Goal: Use online tool/utility: Utilize a website feature to perform a specific function

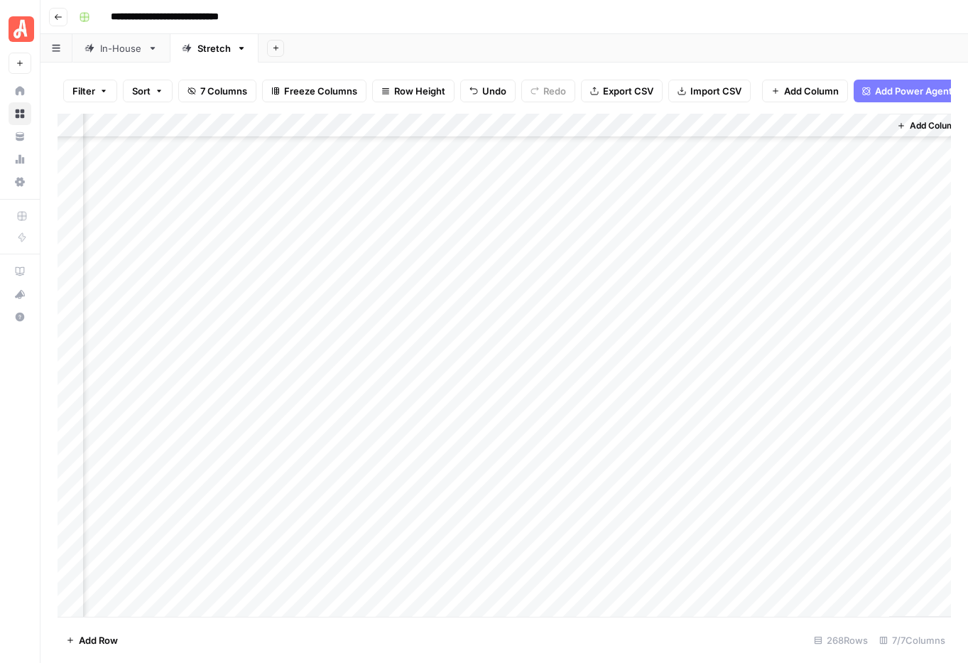
scroll to position [5677, 0]
click at [812, 412] on div "Add Column" at bounding box center [505, 365] width 894 height 503
click at [86, 92] on span "Filter" at bounding box center [83, 91] width 23 height 14
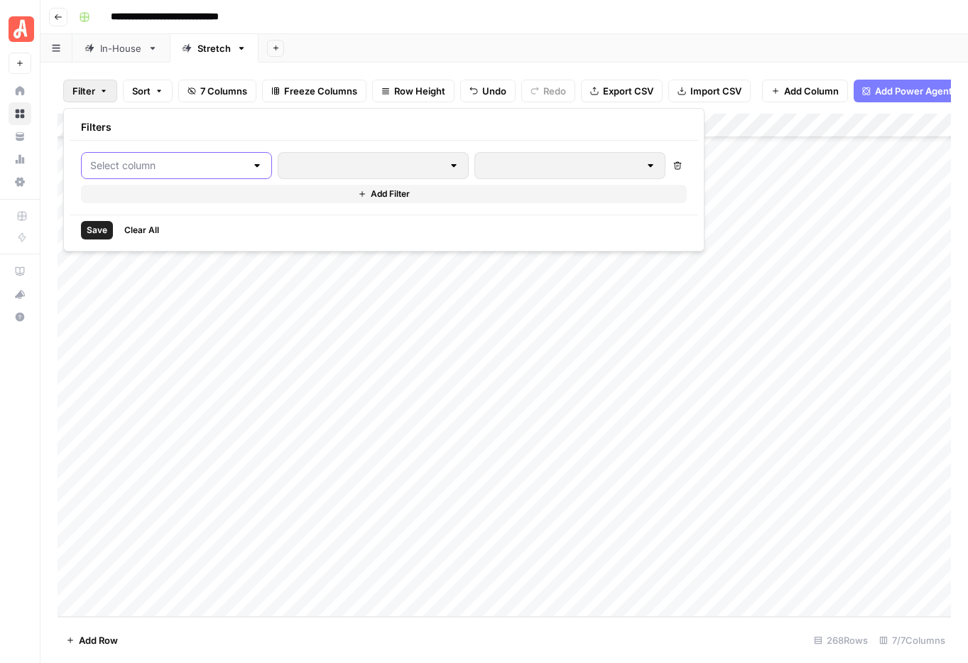
click at [143, 169] on input "text" at bounding box center [168, 165] width 156 height 14
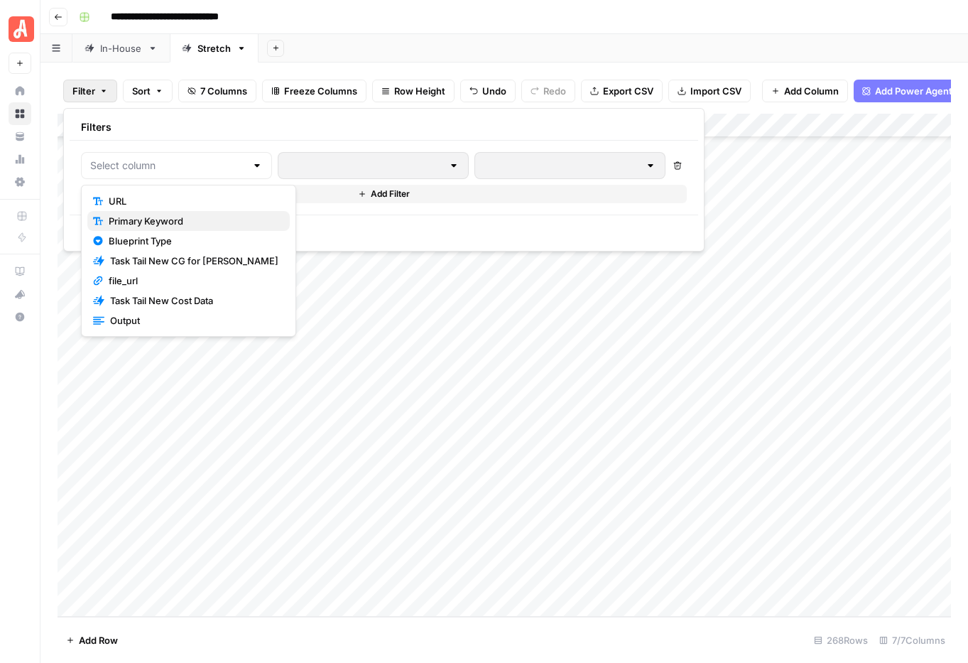
click at [140, 219] on span "Primary Keyword" at bounding box center [194, 221] width 170 height 14
type input "Primary Keyword"
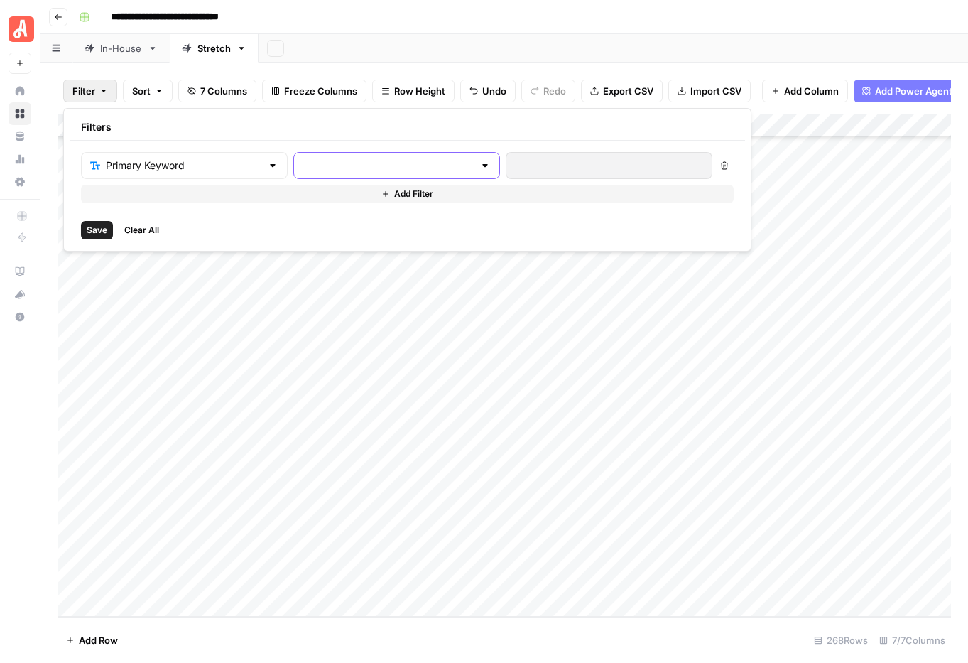
click at [303, 168] on input "text" at bounding box center [388, 165] width 171 height 14
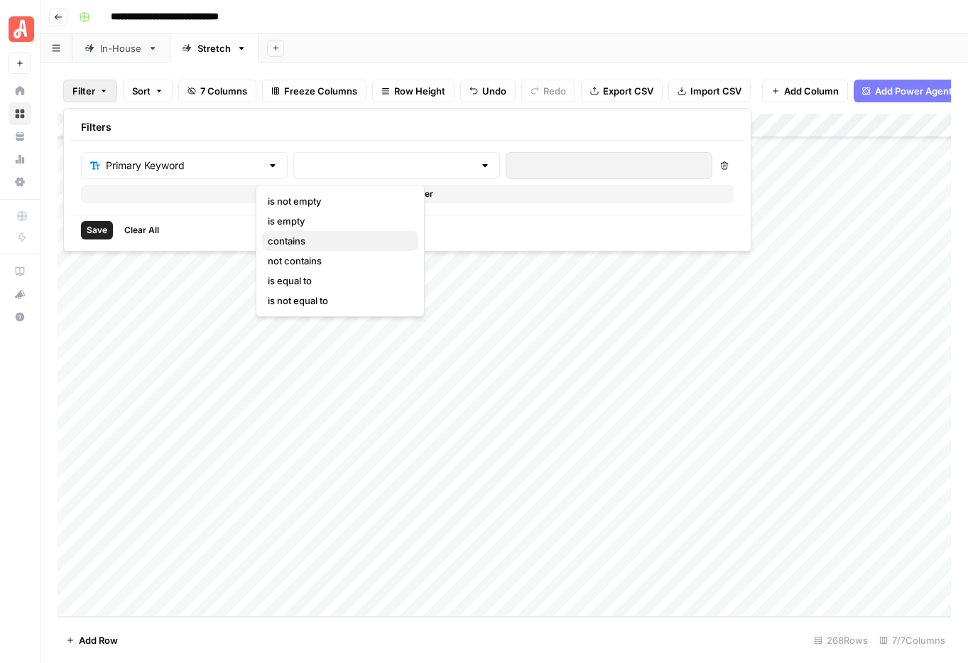
drag, startPoint x: 303, startPoint y: 235, endPoint x: 419, endPoint y: 198, distance: 122.5
click at [303, 235] on span "contains" at bounding box center [337, 241] width 139 height 14
type input "contains"
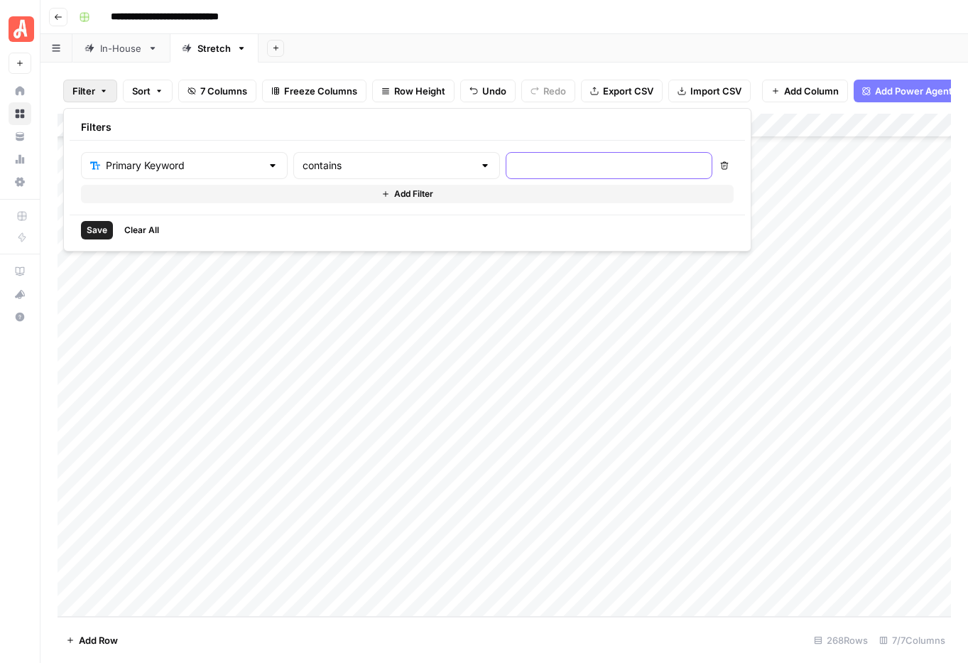
click at [515, 169] on input "text" at bounding box center [609, 165] width 188 height 14
type input "cost to remove wallpaper"
click at [104, 232] on span "Save" at bounding box center [97, 230] width 21 height 13
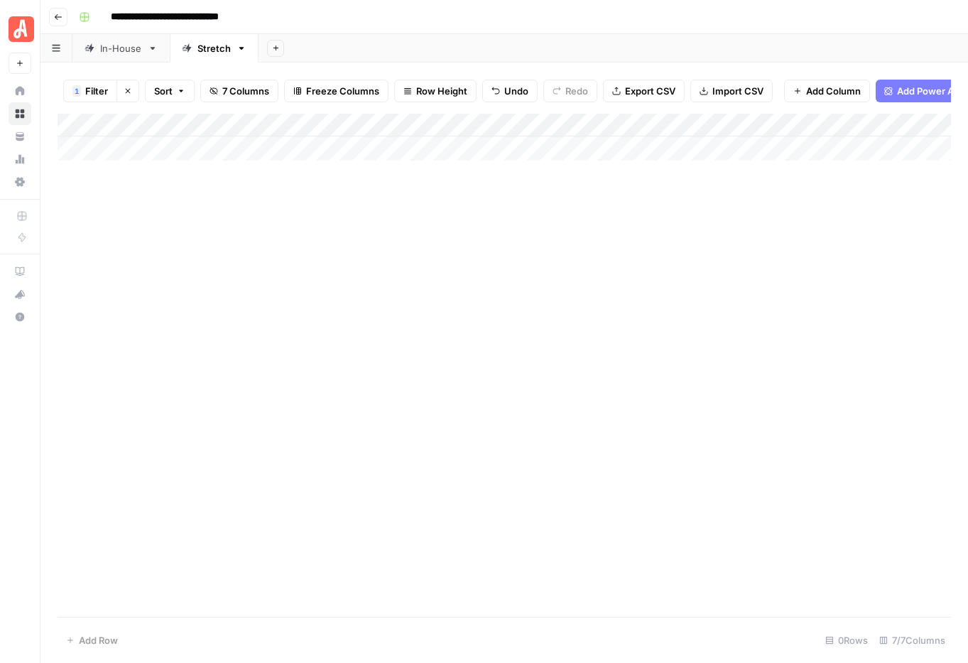
click at [124, 92] on icon "button" at bounding box center [128, 91] width 9 height 9
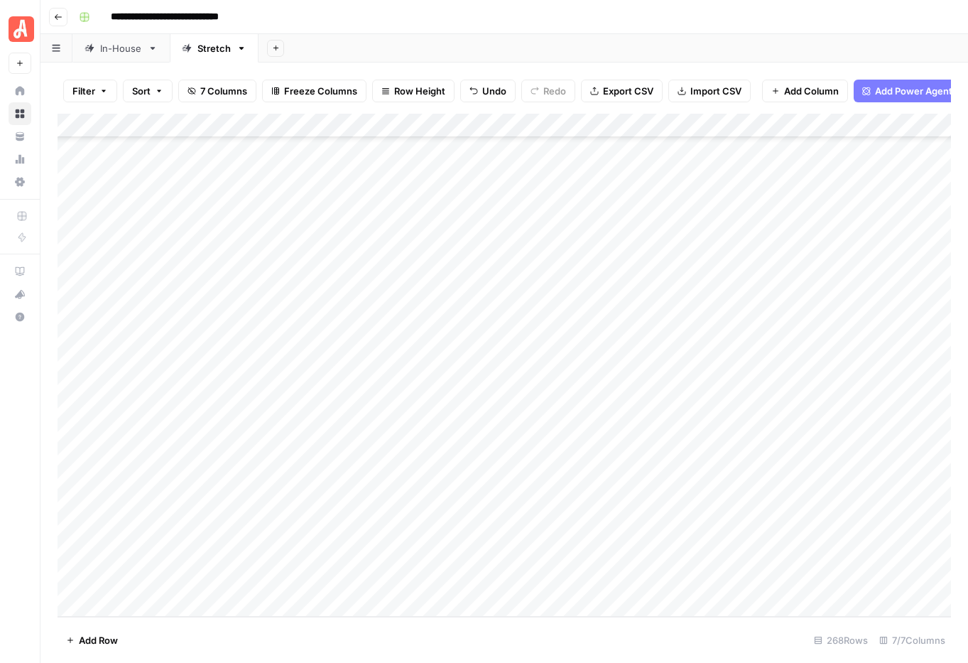
scroll to position [5915, 0]
click at [450, 255] on div "Add Column" at bounding box center [505, 365] width 894 height 503
click at [451, 254] on div "Add Column" at bounding box center [505, 365] width 894 height 503
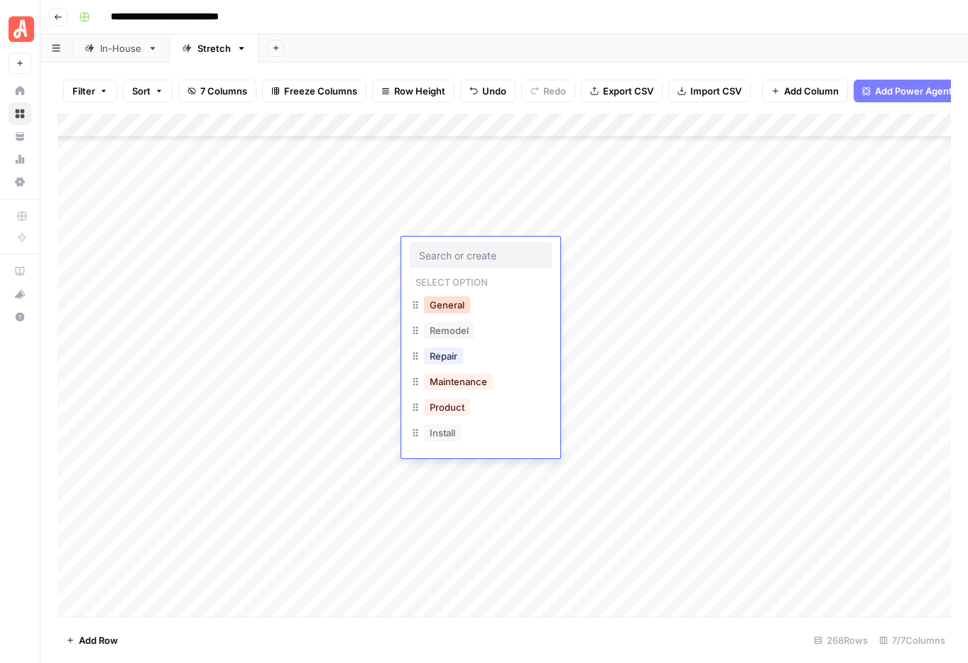
click at [460, 306] on button "General" at bounding box center [447, 304] width 46 height 17
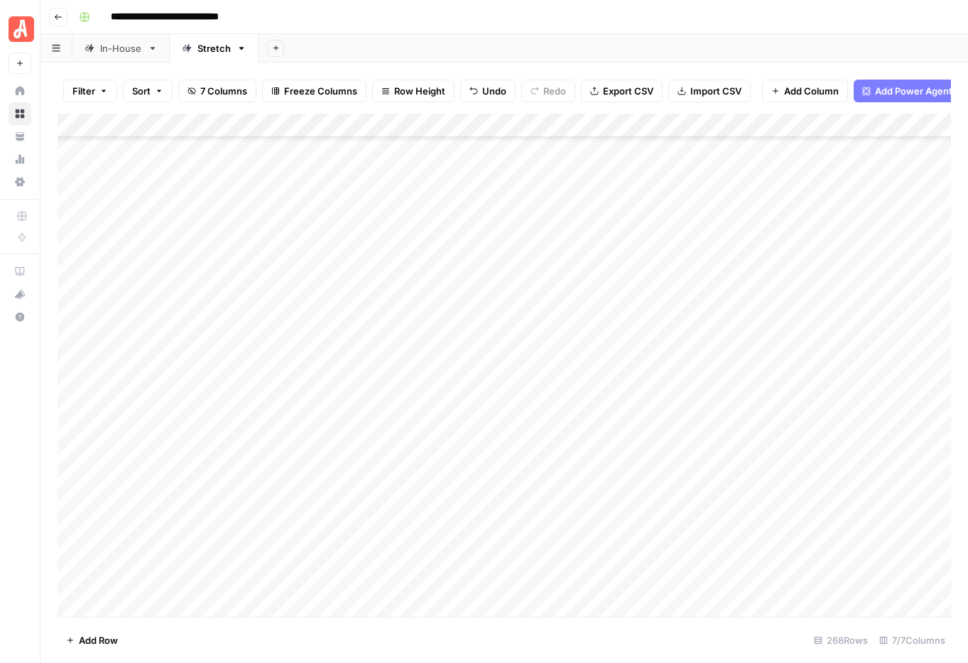
scroll to position [5915, 0]
click at [613, 248] on div "Add Column" at bounding box center [505, 365] width 894 height 503
click at [464, 269] on div "Add Column" at bounding box center [505, 365] width 894 height 503
click at [460, 276] on div "Add Column" at bounding box center [505, 365] width 894 height 503
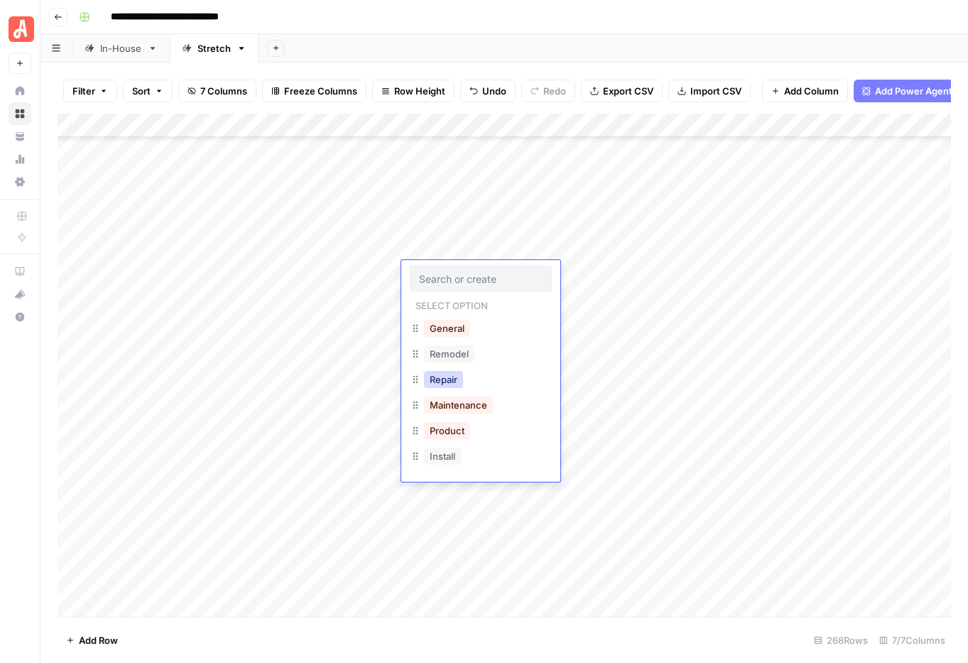
click at [450, 377] on button "Repair" at bounding box center [443, 379] width 39 height 17
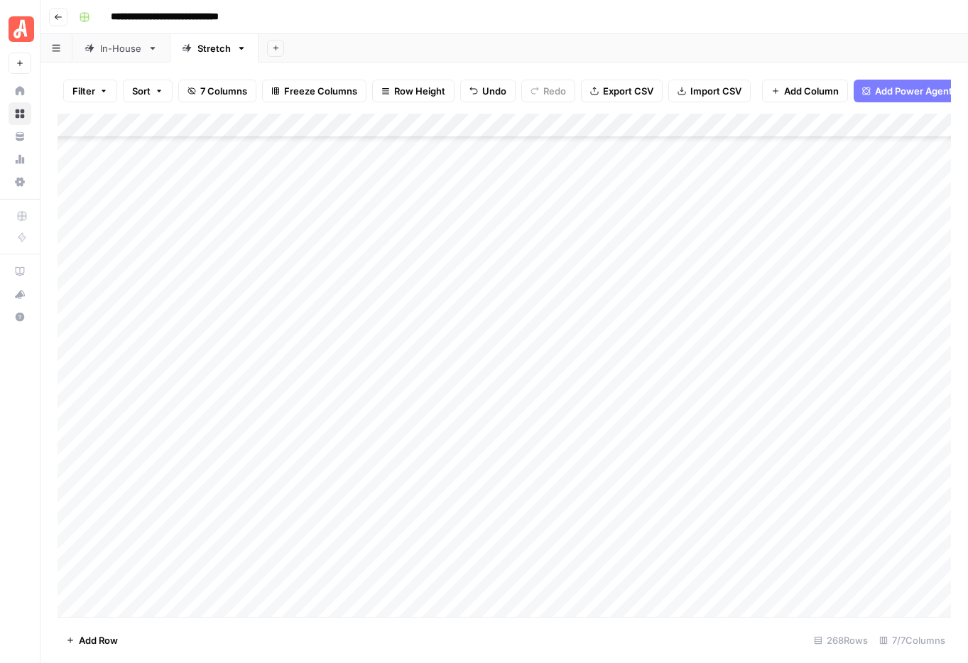
click at [461, 301] on div "Add Column" at bounding box center [505, 365] width 894 height 503
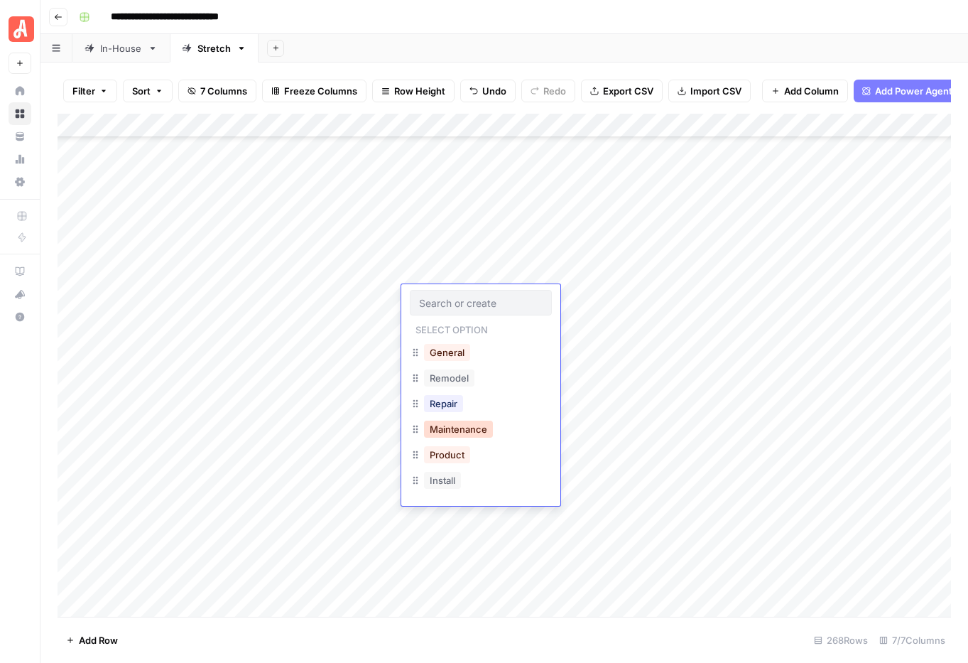
click at [456, 431] on button "Maintenance" at bounding box center [458, 429] width 69 height 17
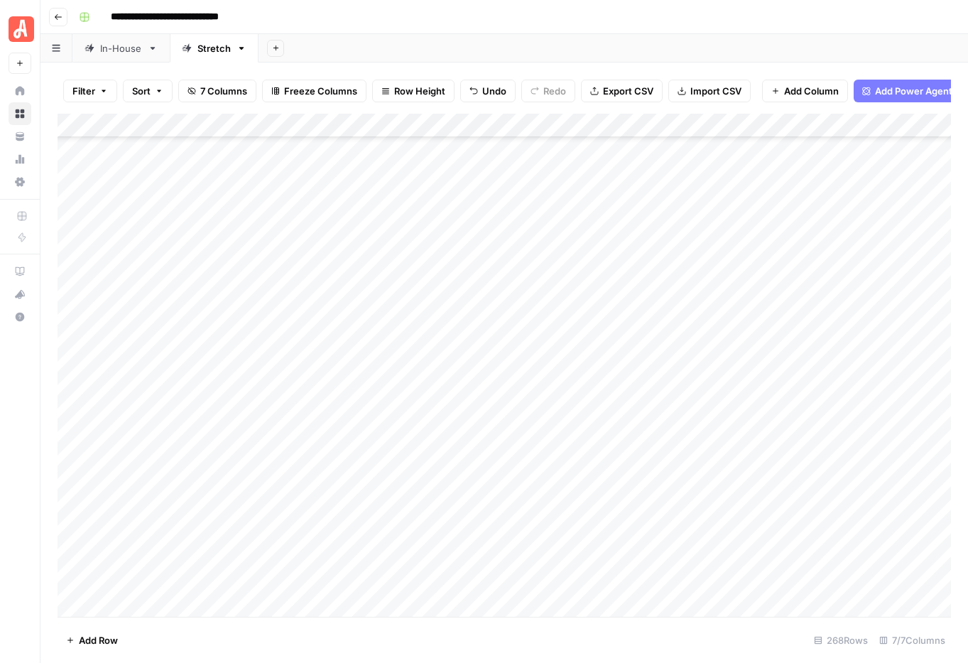
click at [613, 272] on div "Add Column" at bounding box center [505, 365] width 894 height 503
click at [615, 294] on div "Add Column" at bounding box center [505, 365] width 894 height 503
click at [610, 389] on div "Add Column" at bounding box center [505, 365] width 894 height 503
click at [605, 388] on div "Add Column" at bounding box center [505, 365] width 894 height 503
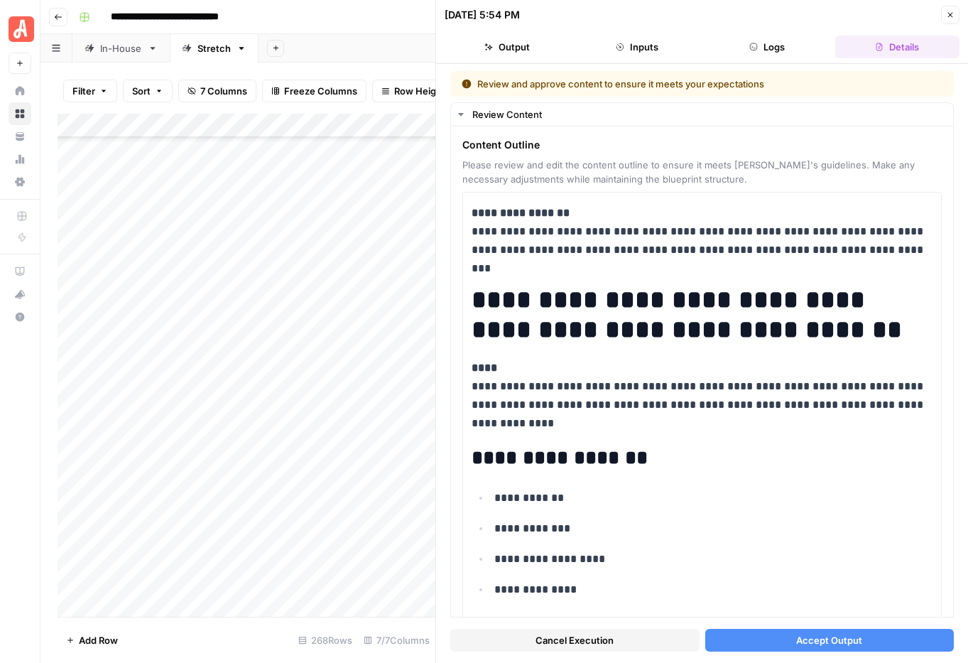
drag, startPoint x: 946, startPoint y: 21, endPoint x: 941, endPoint y: 27, distance: 7.6
click at [946, 22] on button "Close" at bounding box center [950, 15] width 18 height 18
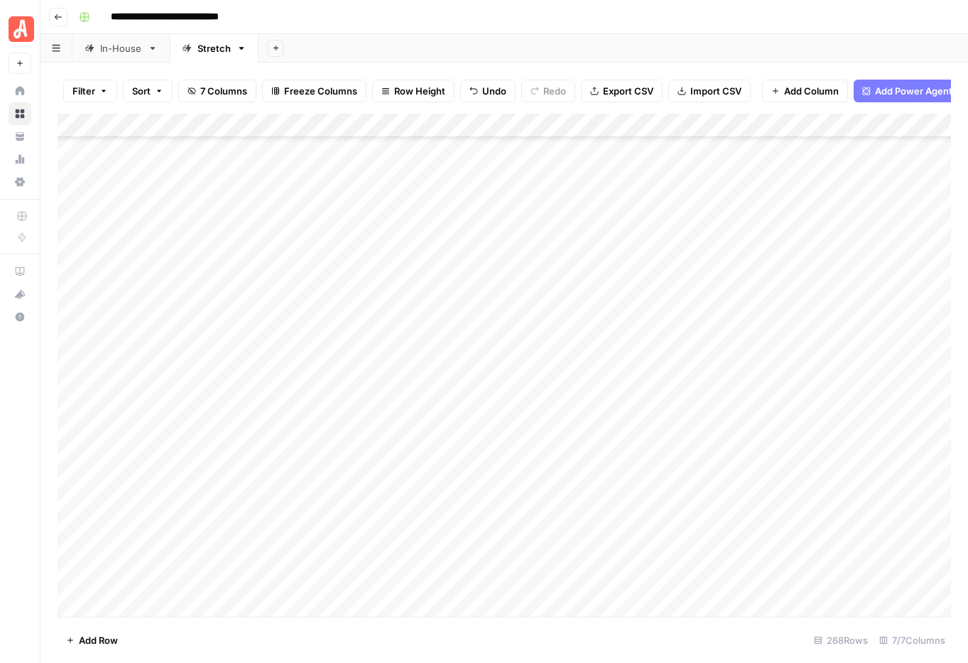
click at [594, 388] on div "Add Column" at bounding box center [505, 365] width 894 height 503
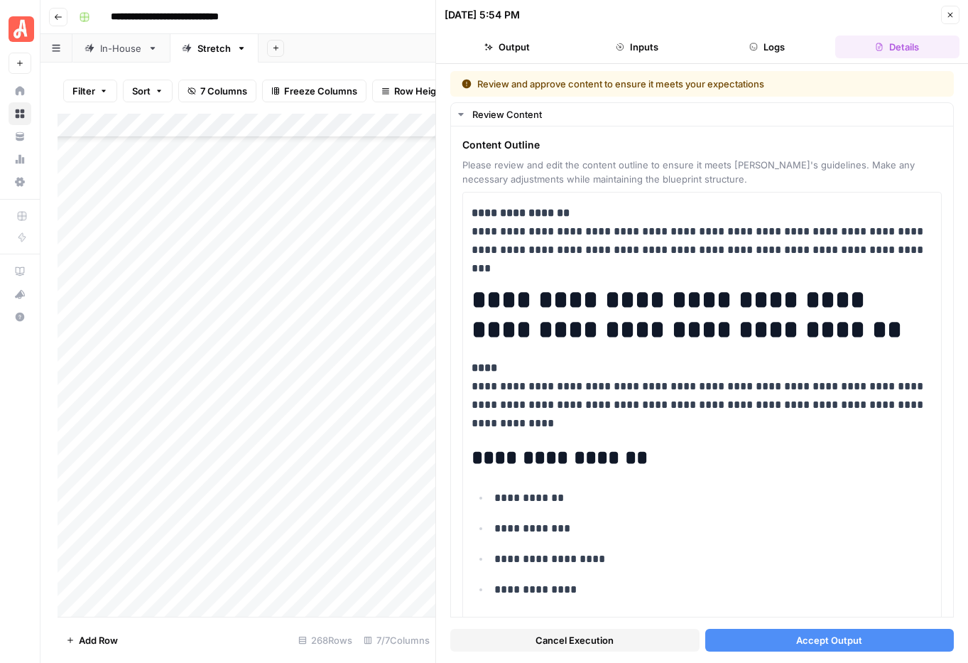
click at [821, 641] on span "Accept Output" at bounding box center [830, 640] width 66 height 14
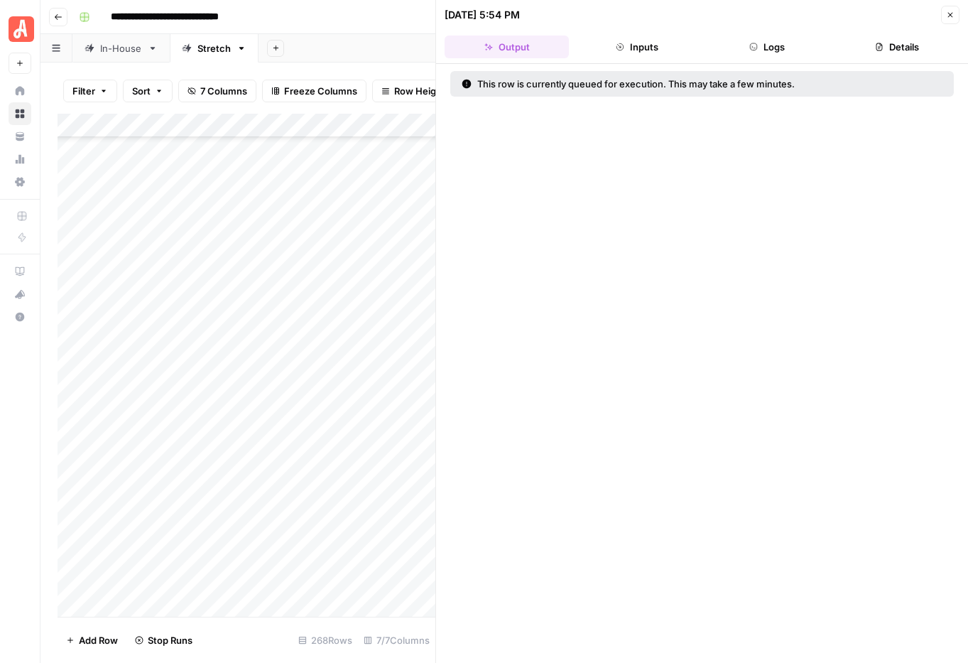
click at [955, 17] on button "Close" at bounding box center [950, 15] width 18 height 18
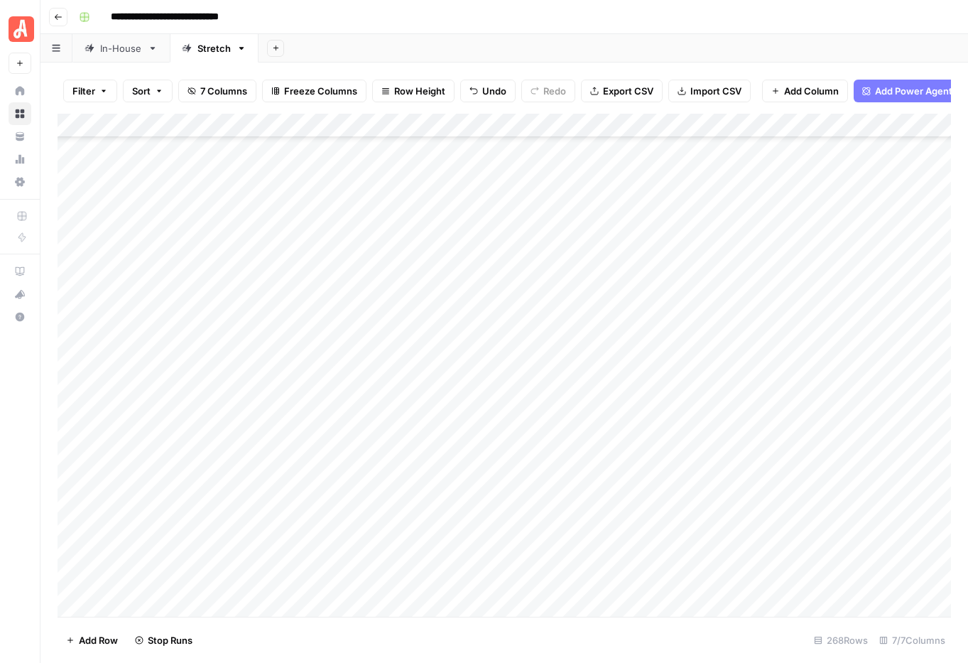
click at [588, 409] on div "Add Column" at bounding box center [505, 365] width 894 height 503
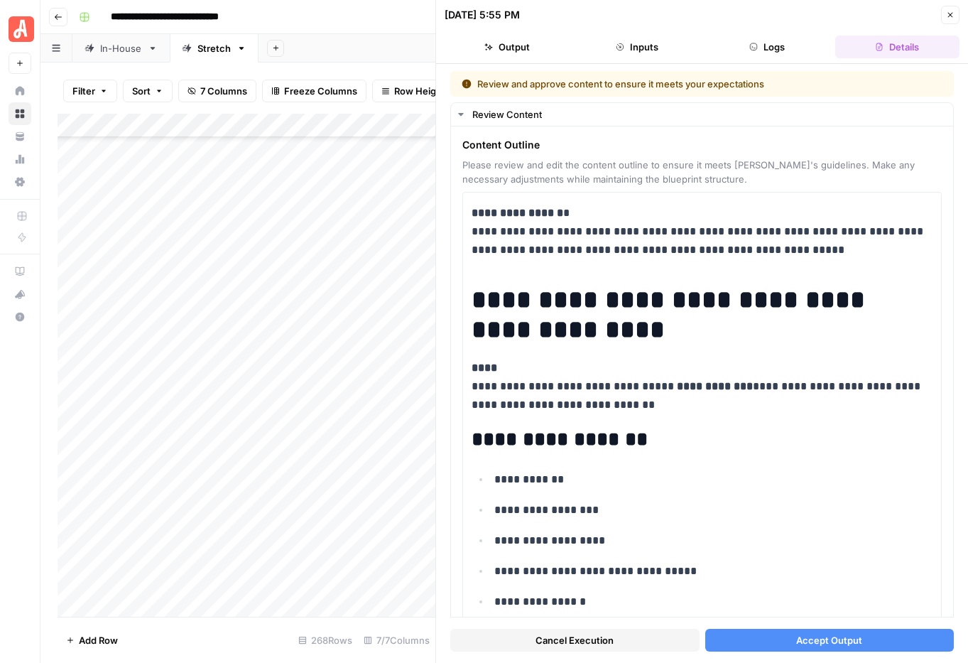
click at [826, 640] on span "Accept Output" at bounding box center [830, 640] width 66 height 14
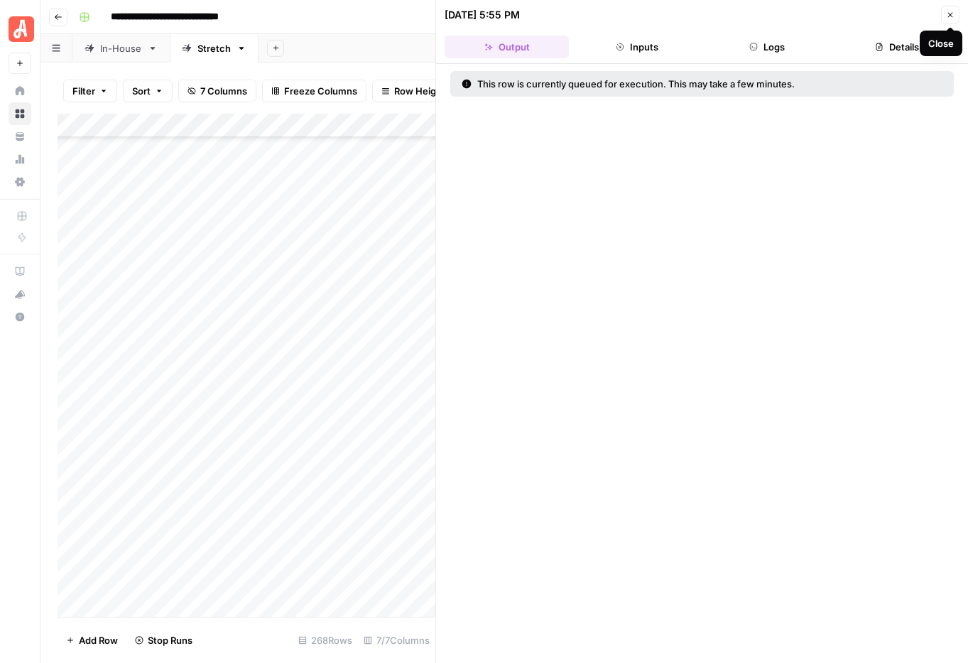
click at [954, 16] on icon "button" at bounding box center [950, 15] width 9 height 9
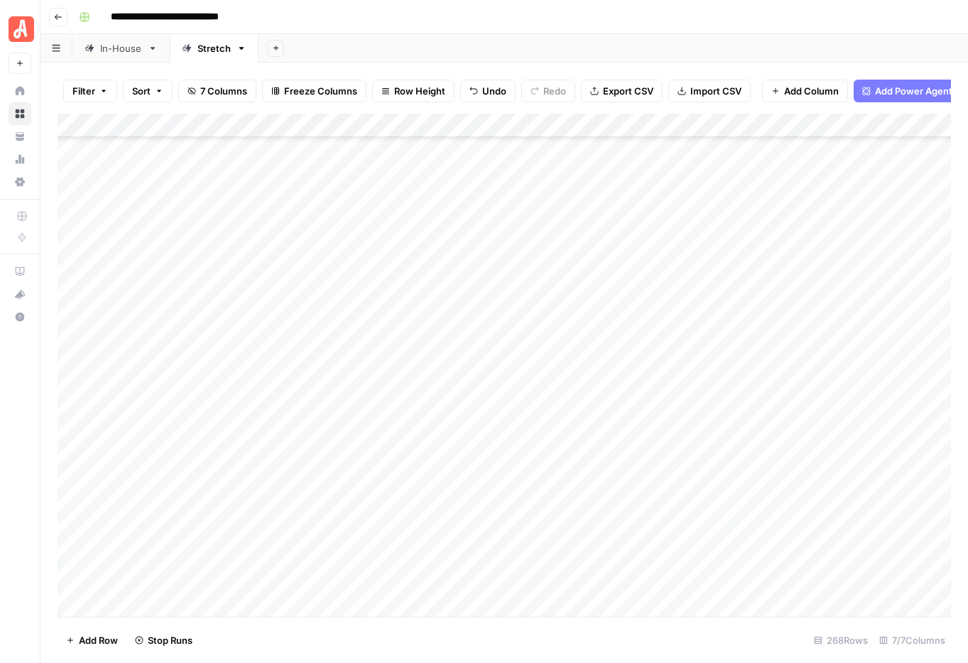
click at [605, 436] on div "Add Column" at bounding box center [505, 365] width 894 height 503
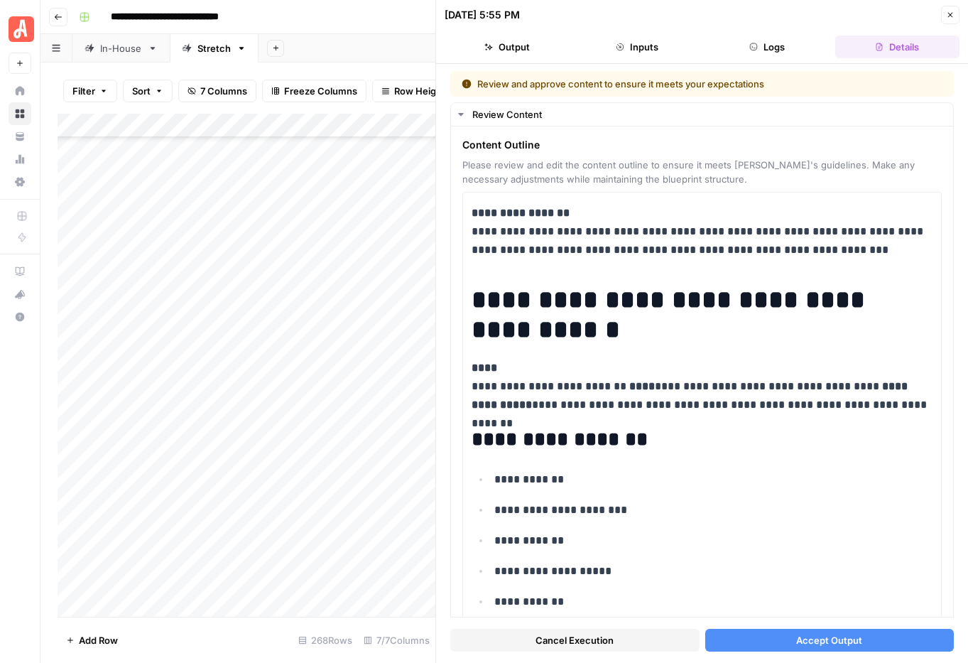
click at [846, 639] on span "Accept Output" at bounding box center [830, 640] width 66 height 14
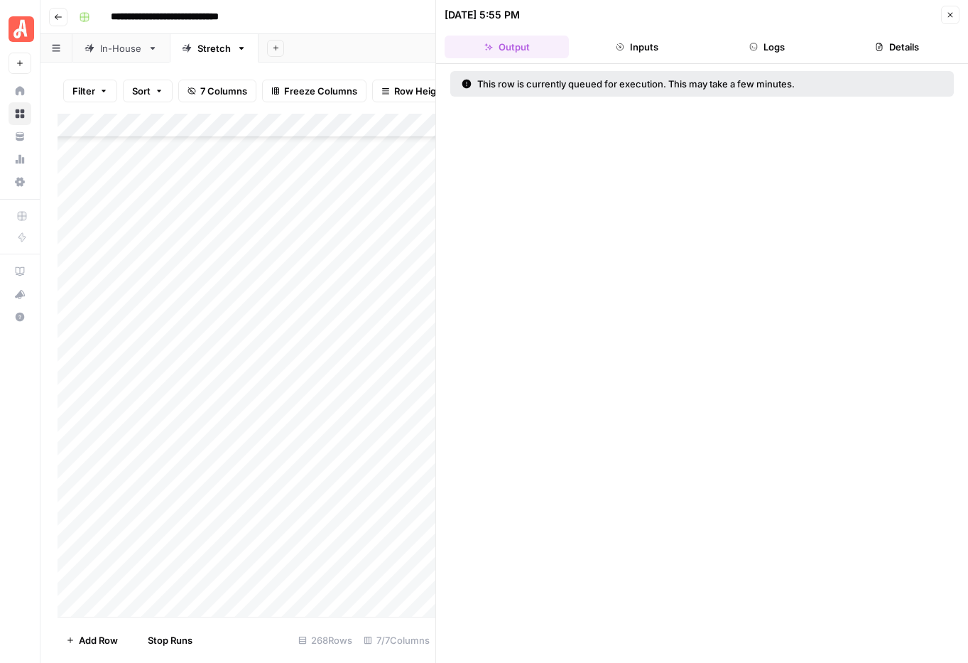
click at [954, 17] on icon "button" at bounding box center [950, 15] width 9 height 9
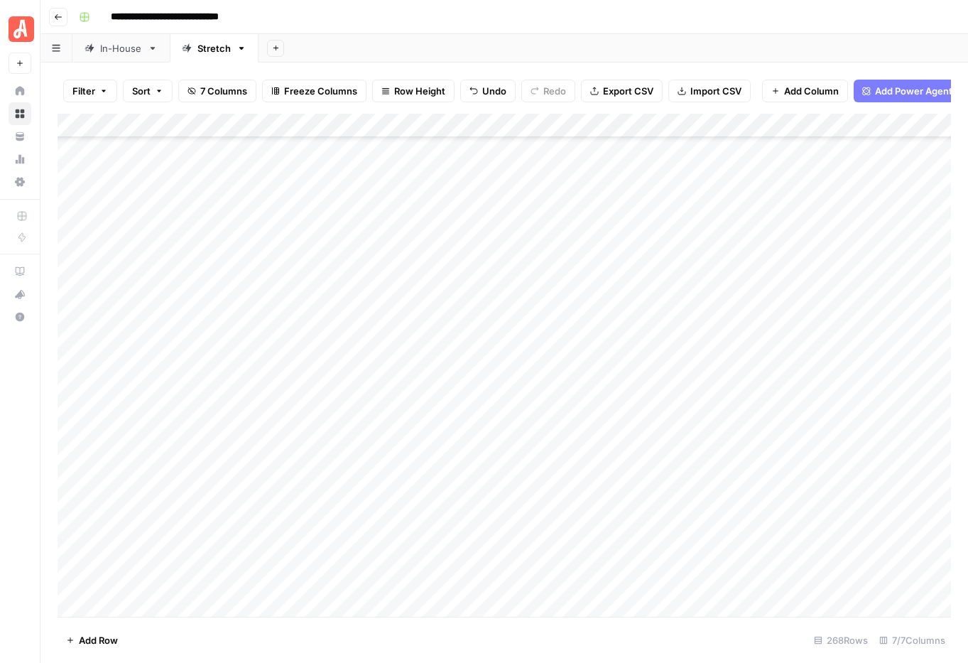
click at [603, 388] on div "Add Column" at bounding box center [505, 365] width 894 height 503
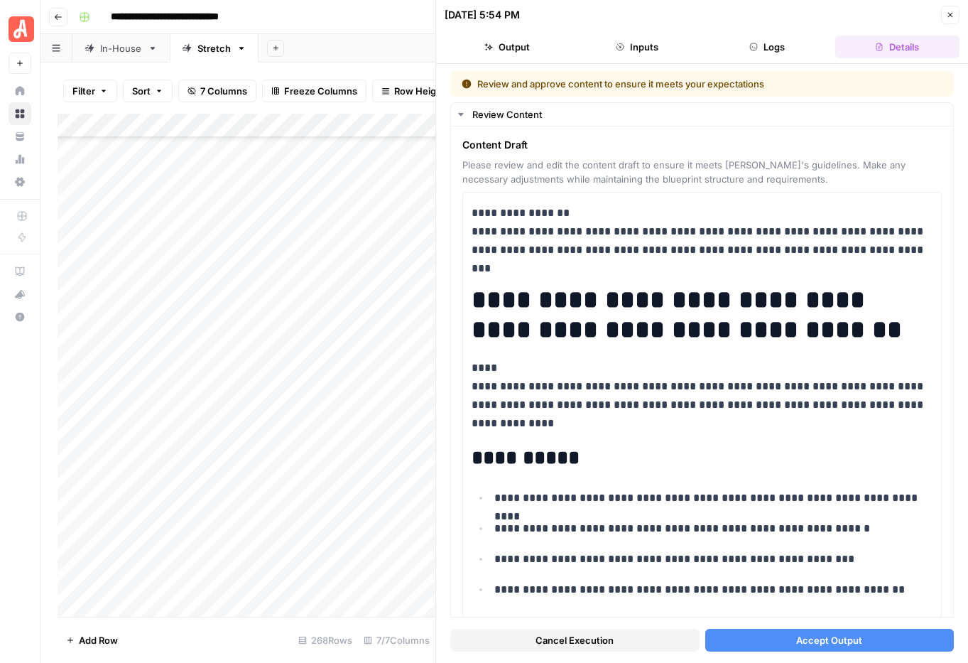
click at [801, 639] on span "Accept Output" at bounding box center [830, 640] width 66 height 14
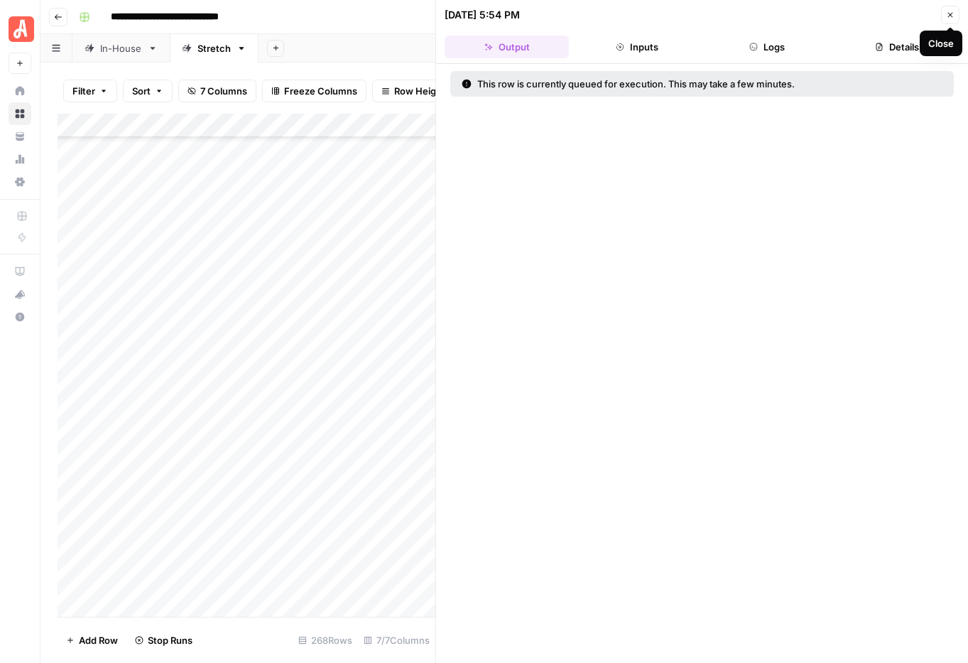
click at [954, 18] on icon "button" at bounding box center [950, 15] width 9 height 9
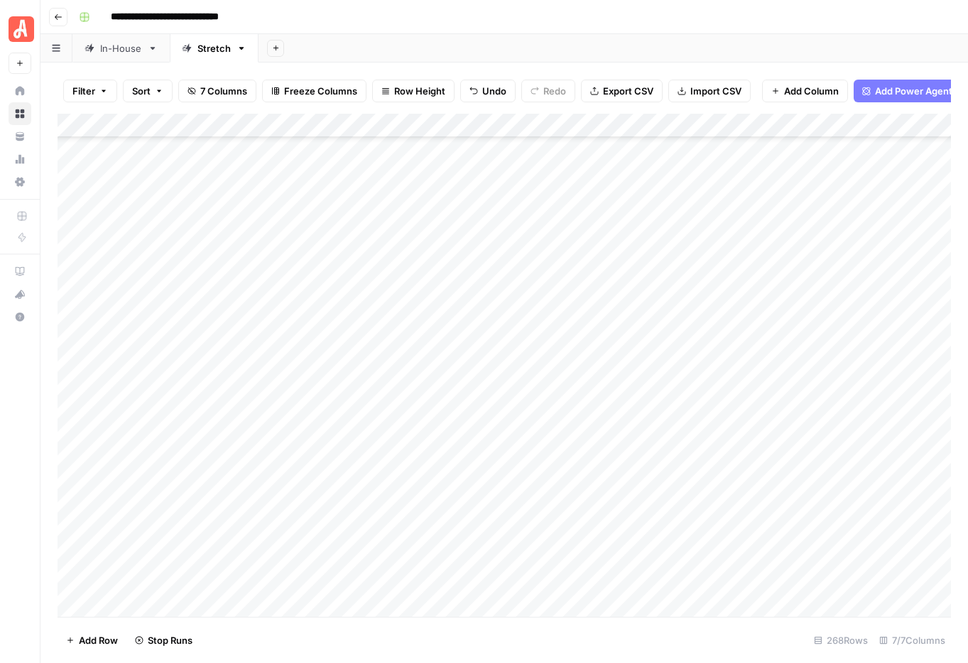
click at [599, 409] on div "Add Column" at bounding box center [505, 365] width 894 height 503
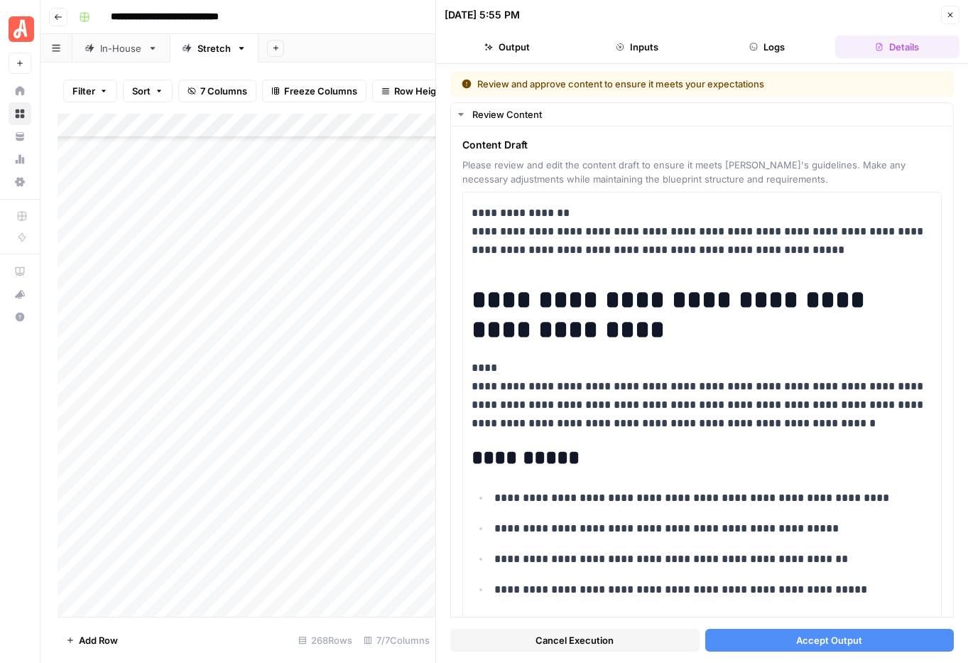
click at [810, 639] on span "Accept Output" at bounding box center [830, 640] width 66 height 14
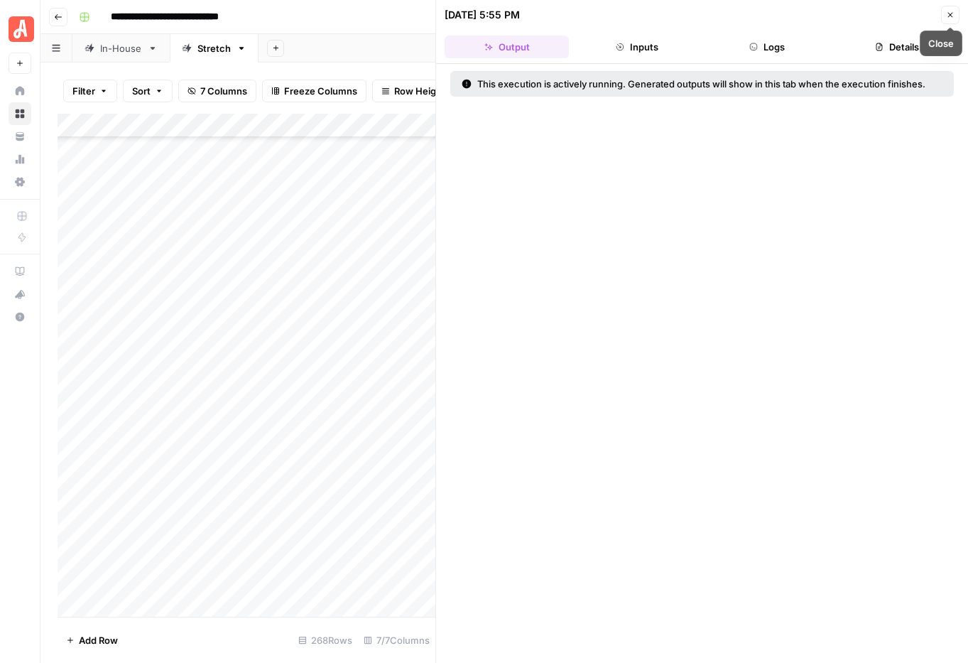
click at [951, 21] on button "Close" at bounding box center [950, 15] width 18 height 18
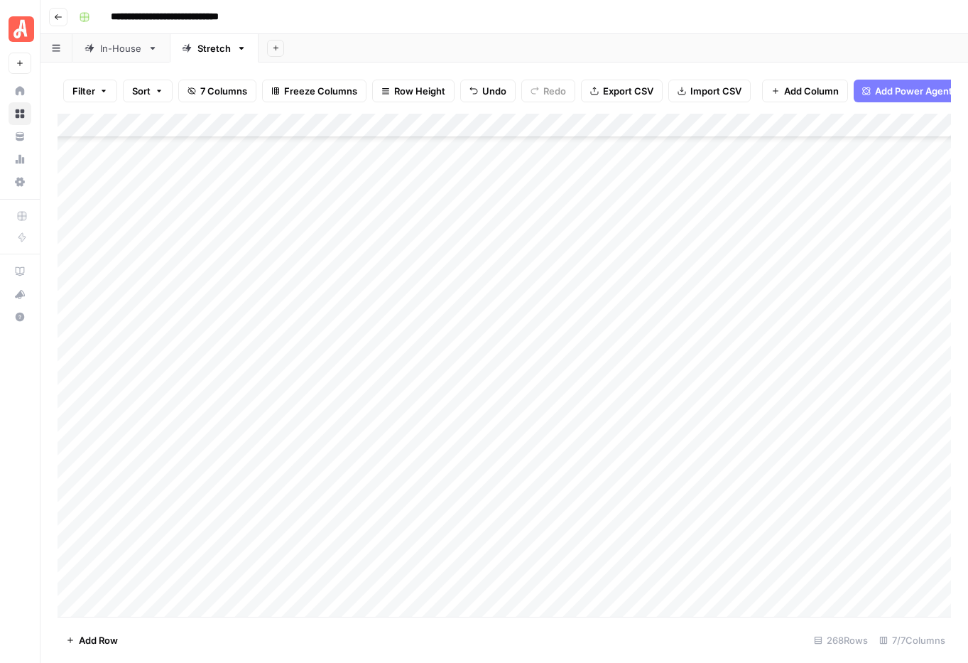
click at [600, 432] on div "Add Column" at bounding box center [505, 365] width 894 height 503
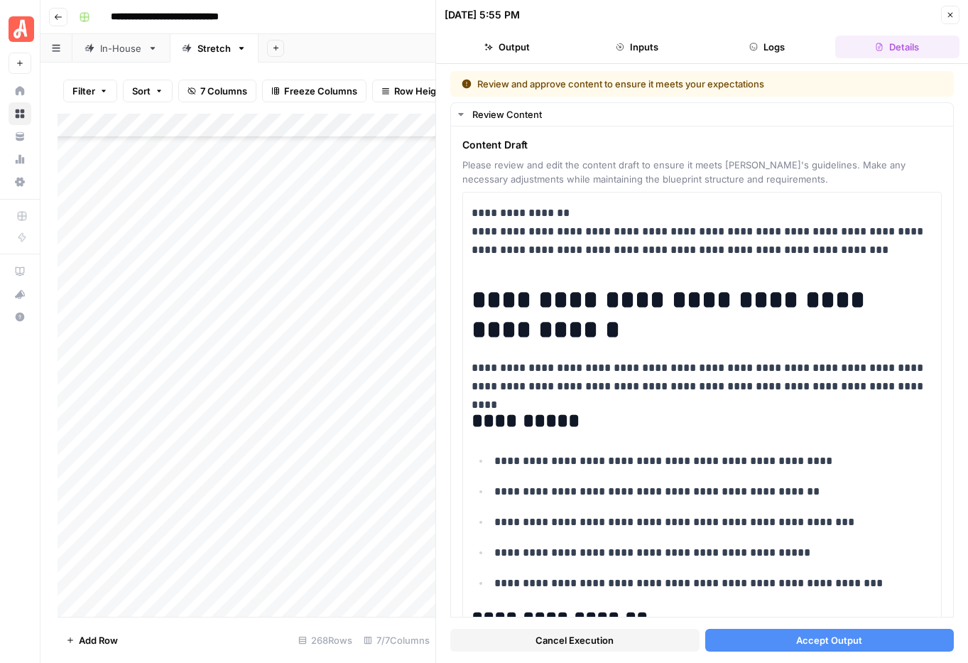
click at [805, 640] on span "Accept Output" at bounding box center [830, 640] width 66 height 14
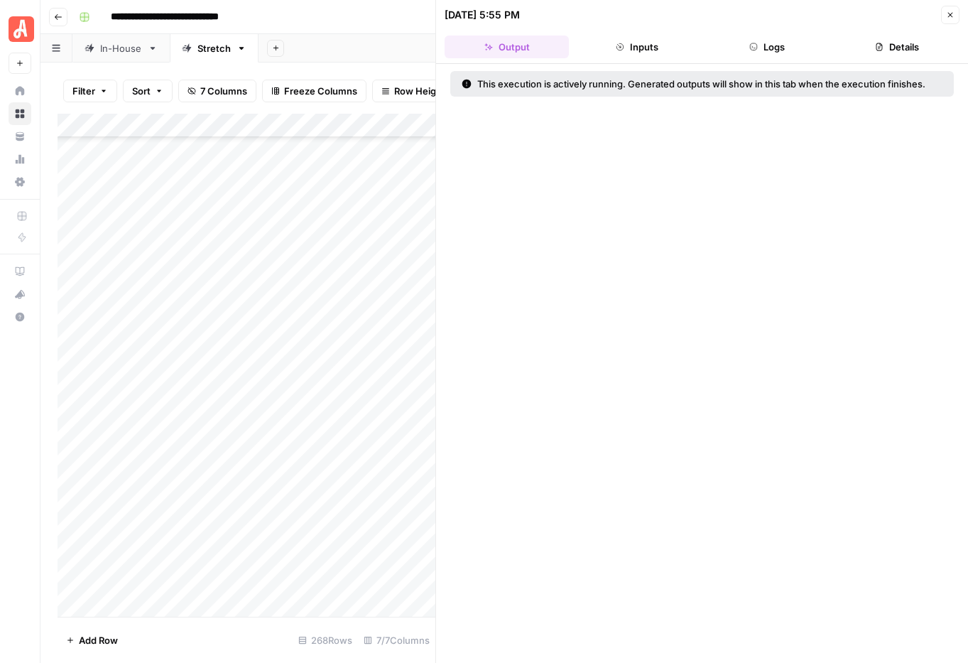
click at [953, 14] on icon "button" at bounding box center [950, 15] width 9 height 9
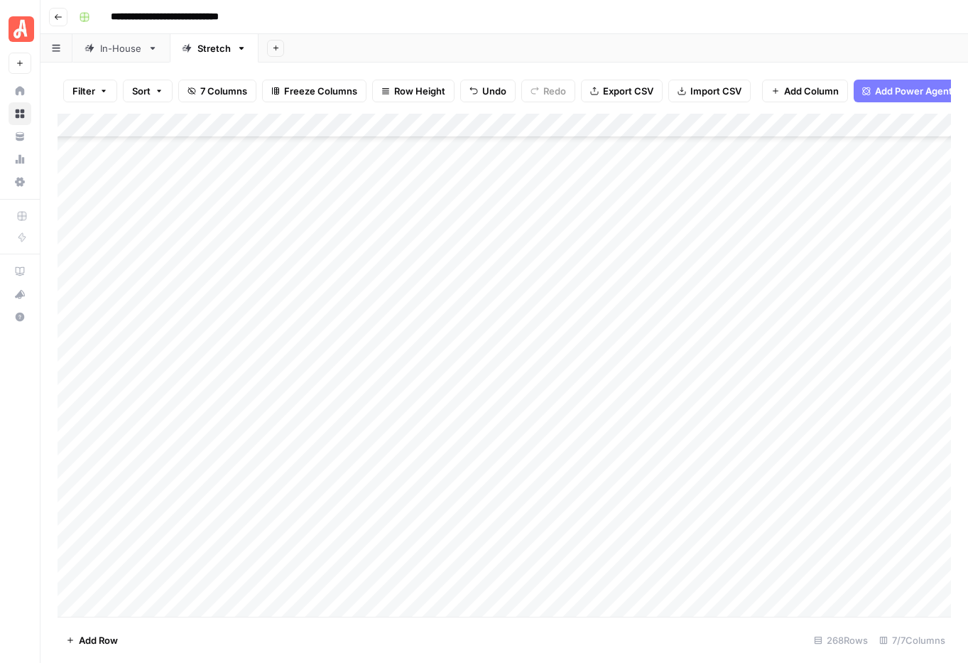
click at [911, 386] on div "Add Column" at bounding box center [505, 365] width 894 height 503
click at [909, 436] on div "Add Column" at bounding box center [505, 365] width 894 height 503
click at [910, 408] on div "Add Column" at bounding box center [505, 365] width 894 height 503
